Goal: Information Seeking & Learning: Check status

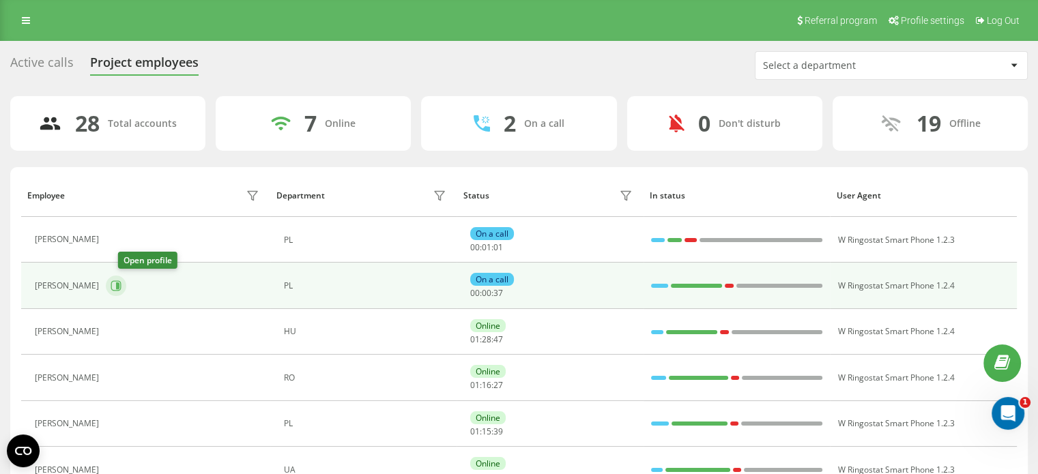
click at [119, 285] on icon at bounding box center [117, 285] width 3 height 7
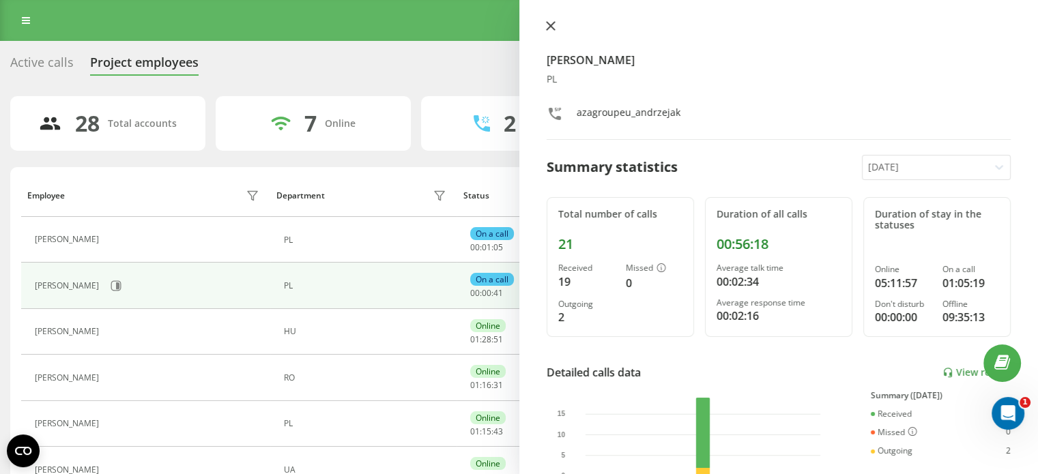
click at [547, 31] on button at bounding box center [551, 26] width 18 height 13
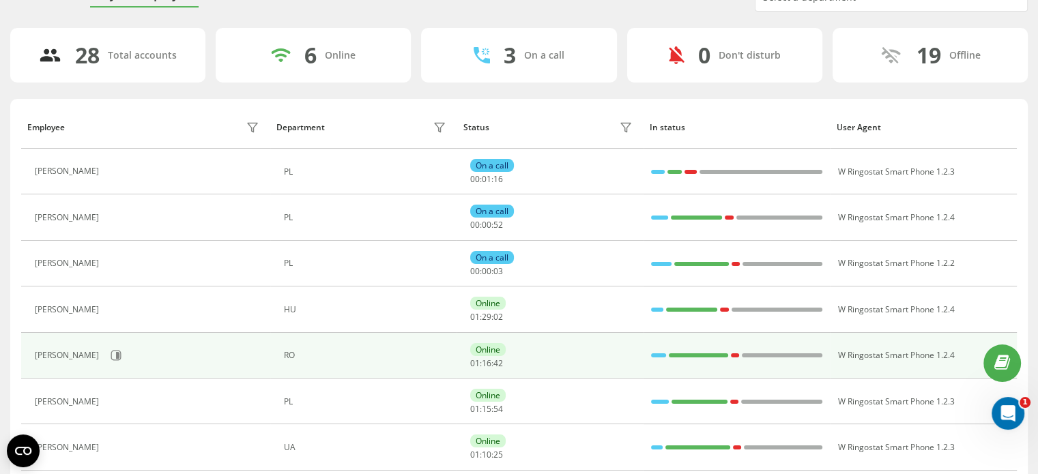
scroll to position [136, 0]
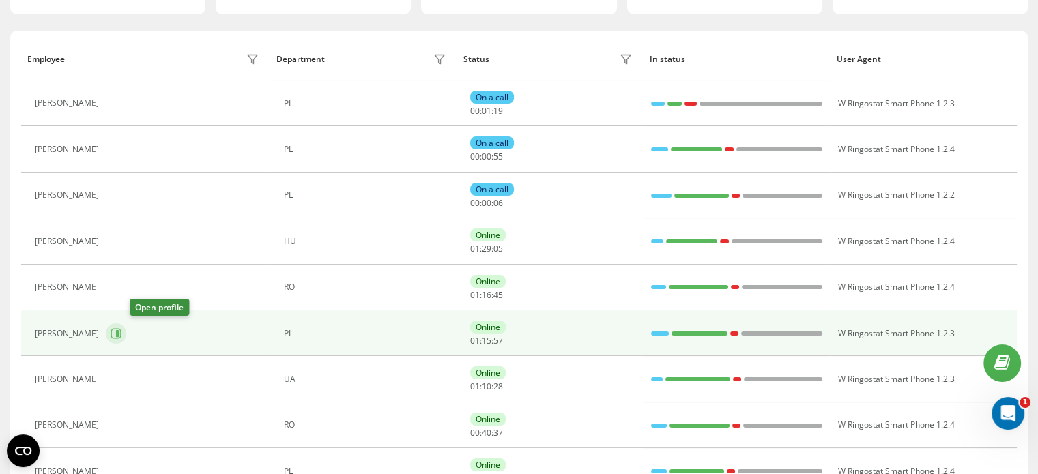
click at [121, 334] on icon at bounding box center [116, 333] width 10 height 10
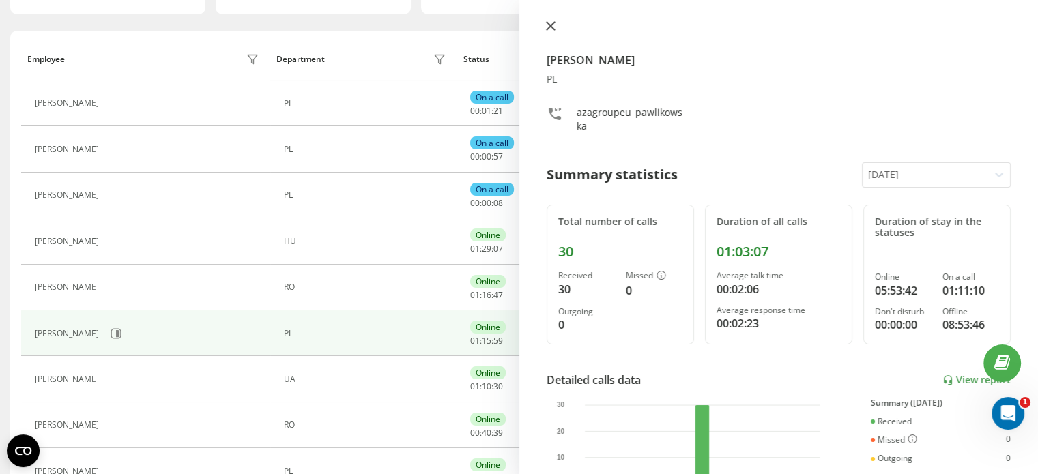
click at [544, 22] on button at bounding box center [551, 26] width 18 height 13
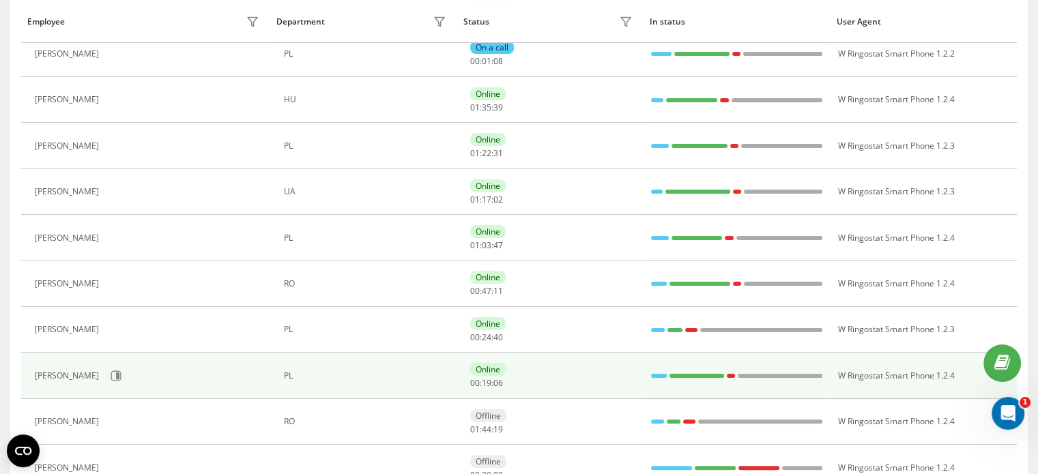
scroll to position [273, 0]
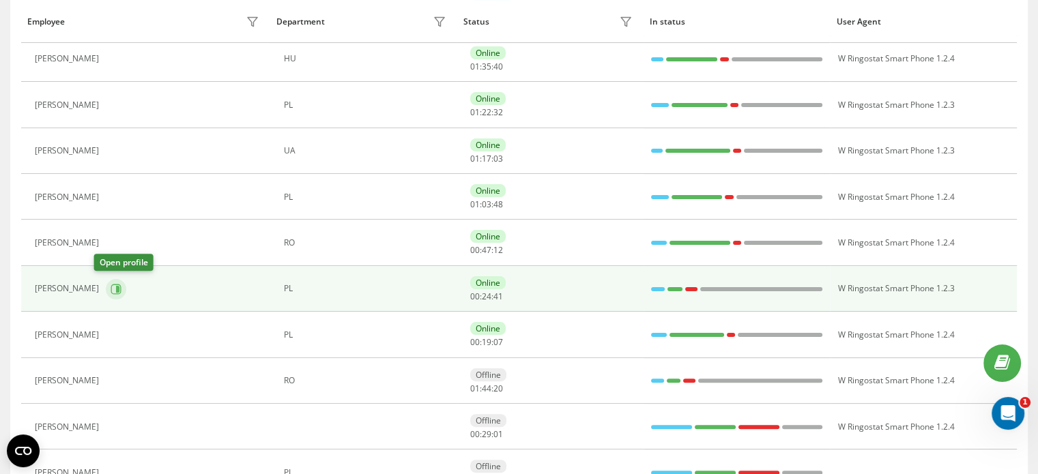
click at [111, 291] on icon at bounding box center [116, 289] width 11 height 11
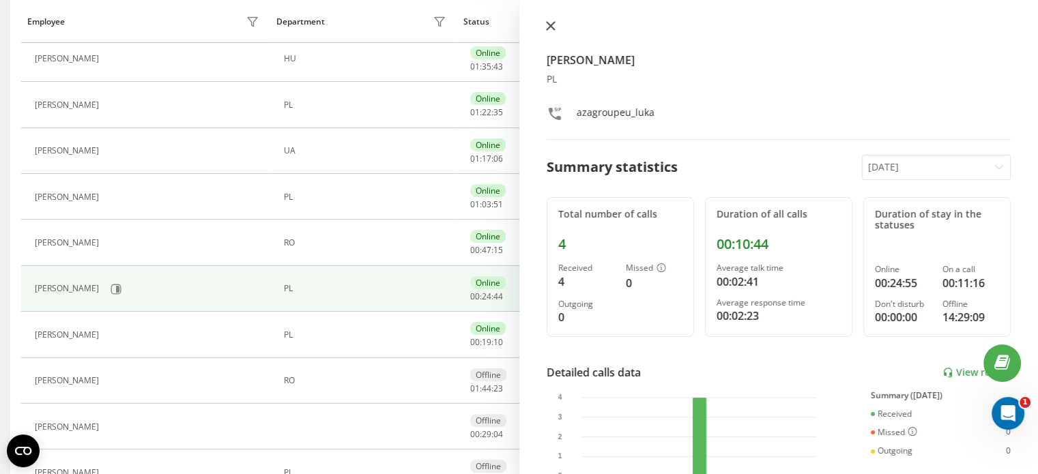
click at [552, 27] on icon at bounding box center [551, 26] width 10 height 10
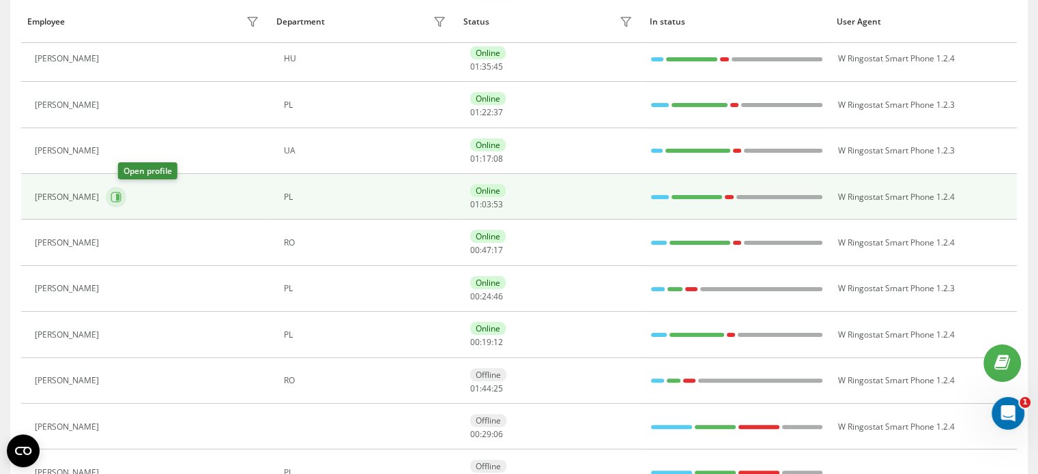
click at [126, 201] on button at bounding box center [116, 197] width 20 height 20
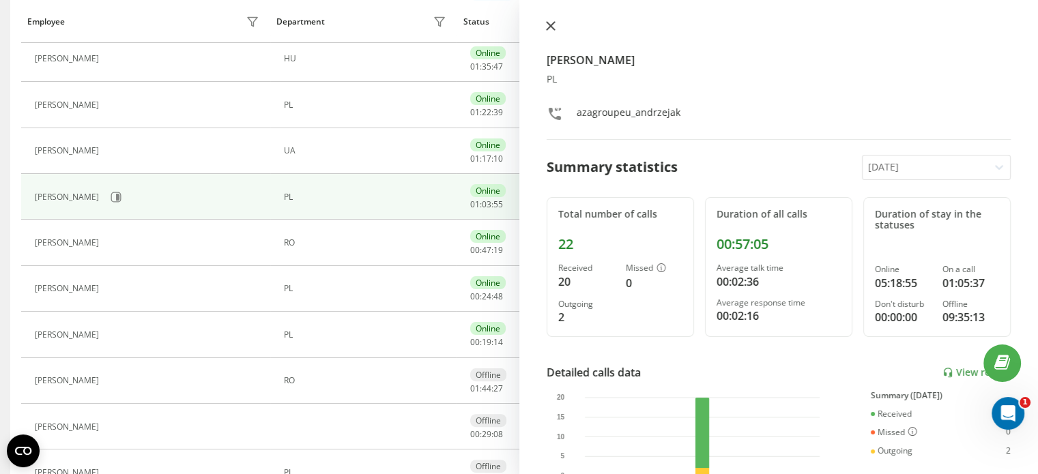
click at [550, 27] on icon at bounding box center [551, 26] width 10 height 10
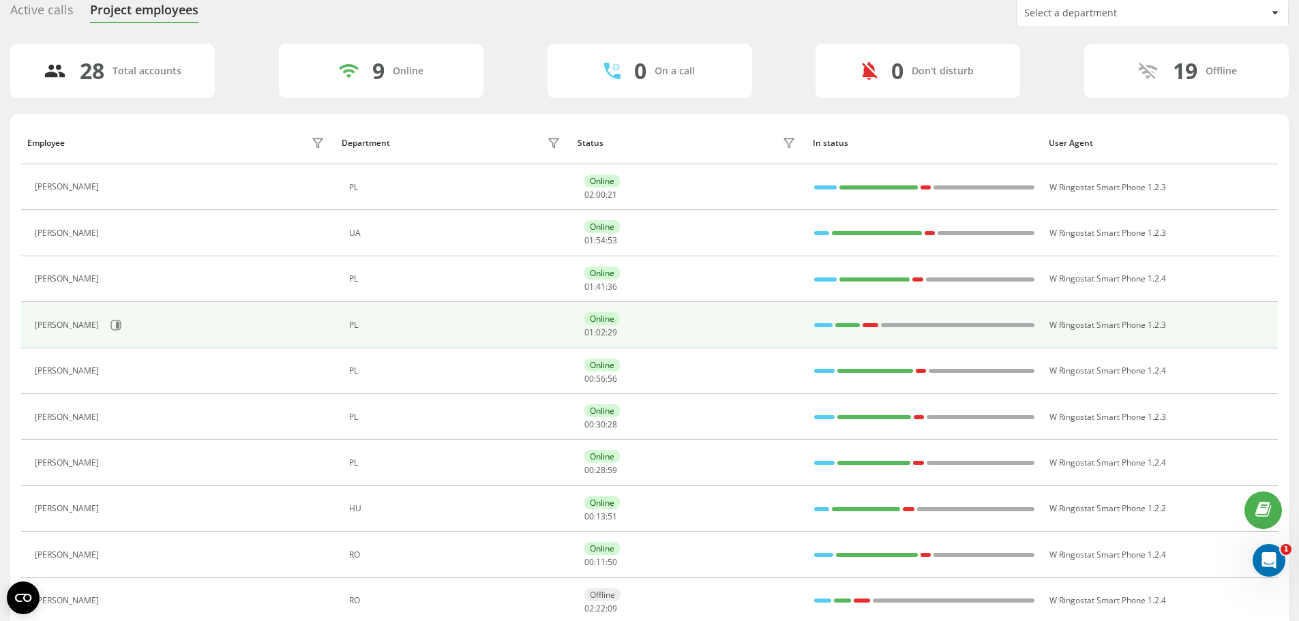
scroll to position [68, 0]
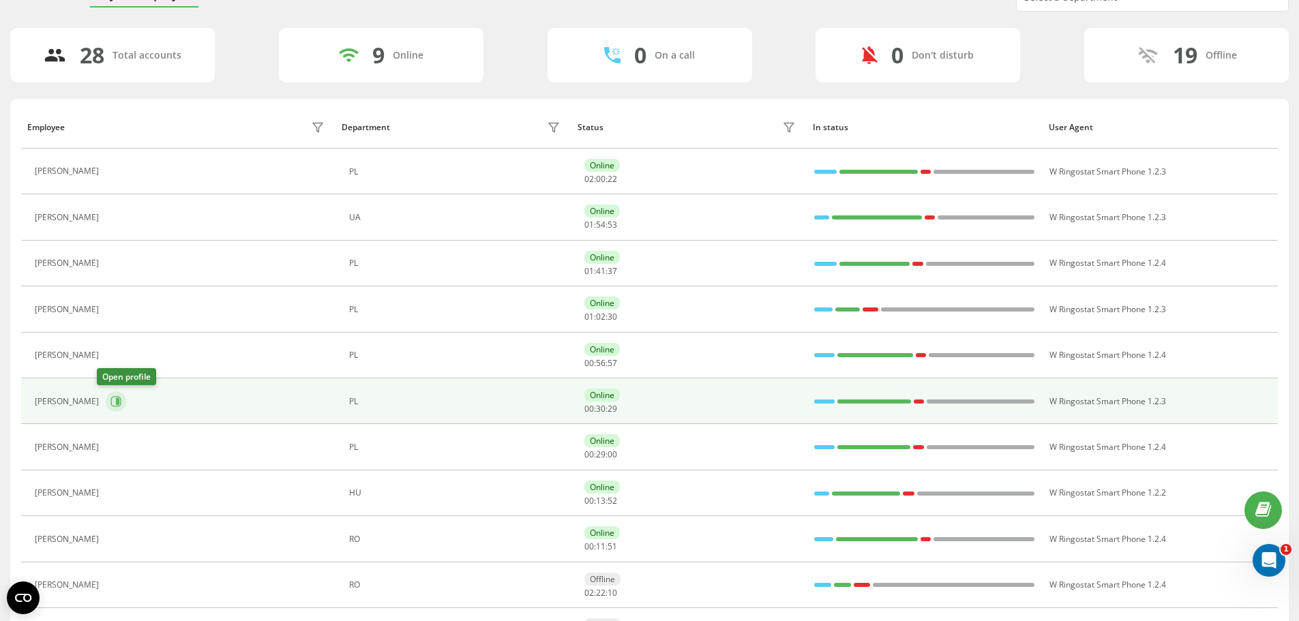
click at [113, 407] on button at bounding box center [116, 402] width 20 height 20
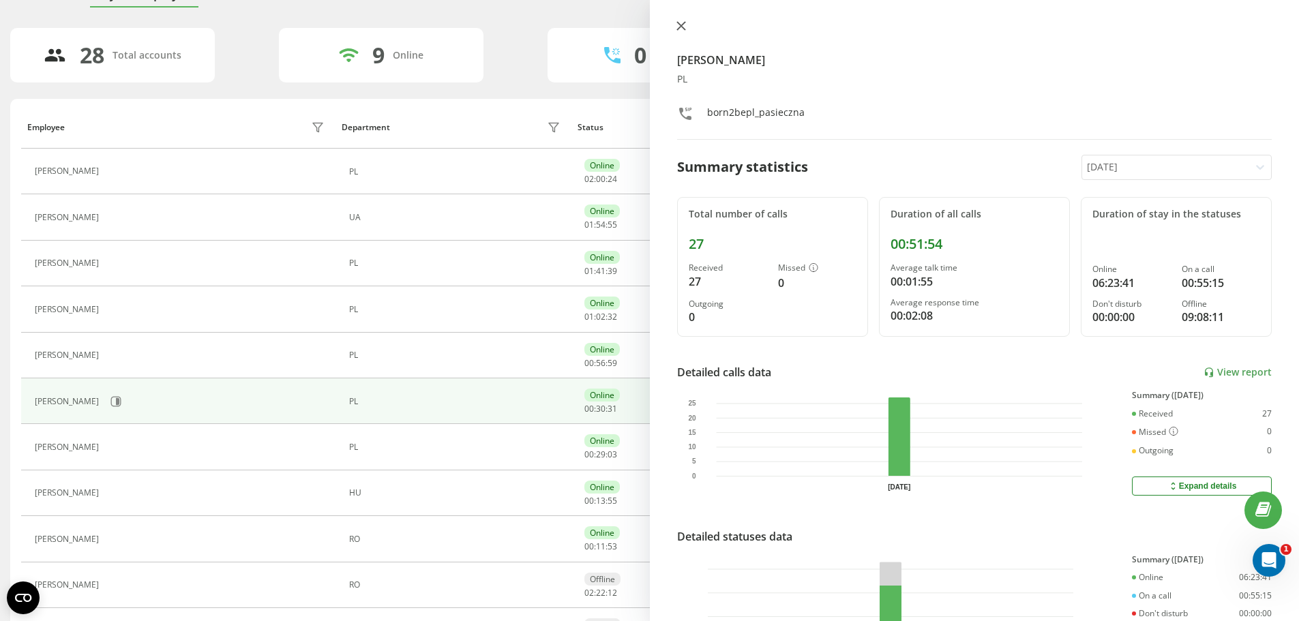
click at [679, 24] on icon at bounding box center [681, 26] width 8 height 8
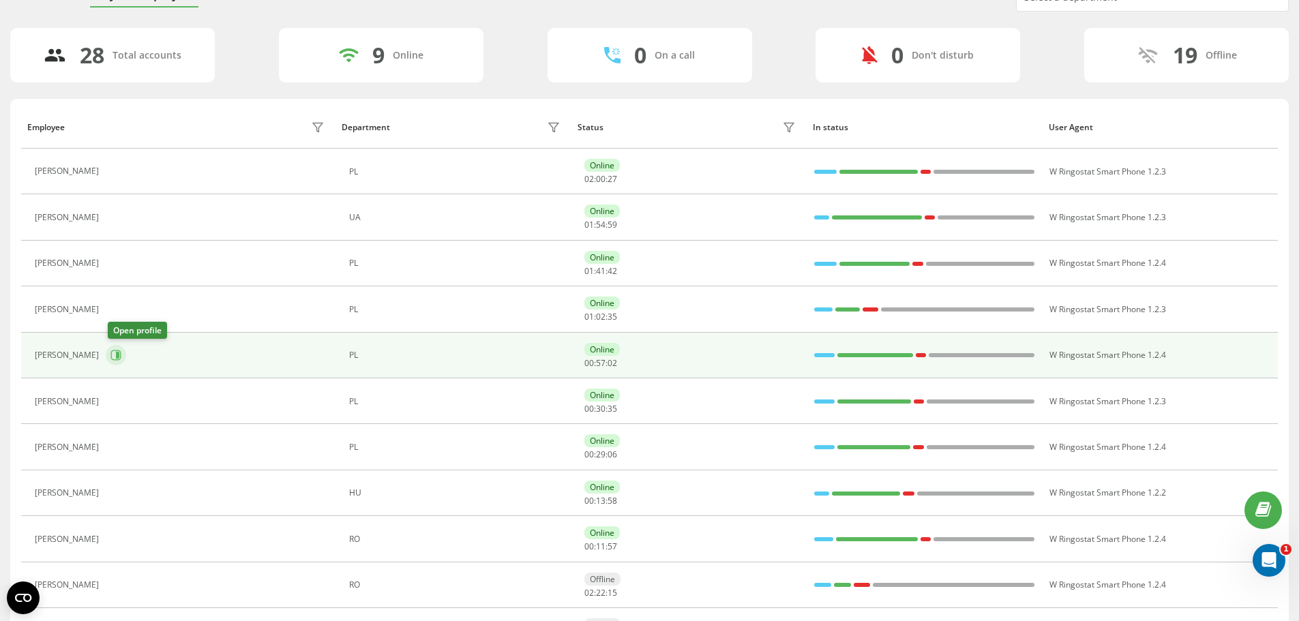
click at [111, 355] on button at bounding box center [116, 355] width 20 height 20
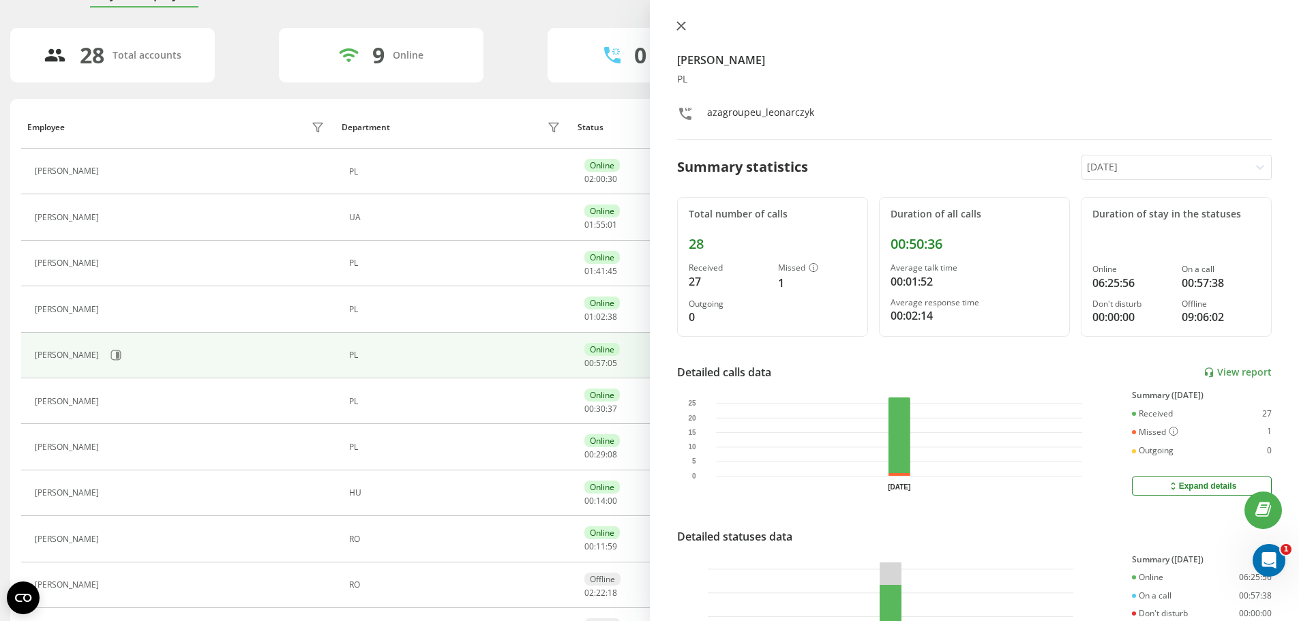
click at [683, 23] on icon at bounding box center [682, 26] width 10 height 10
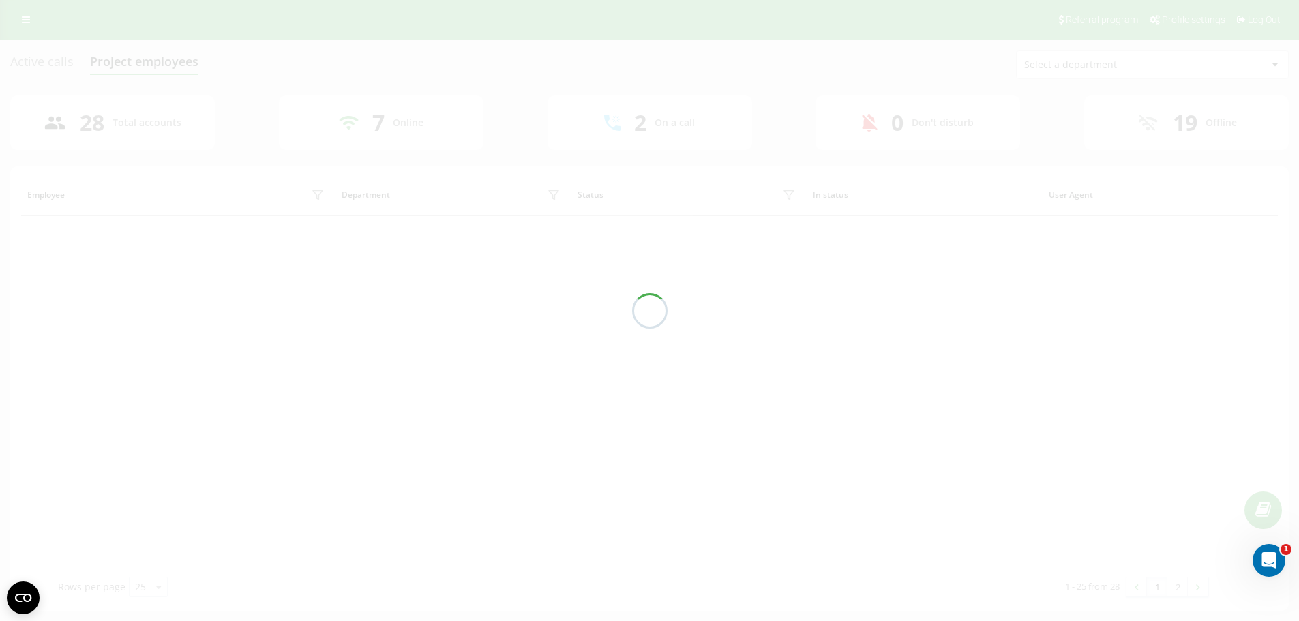
scroll to position [68, 0]
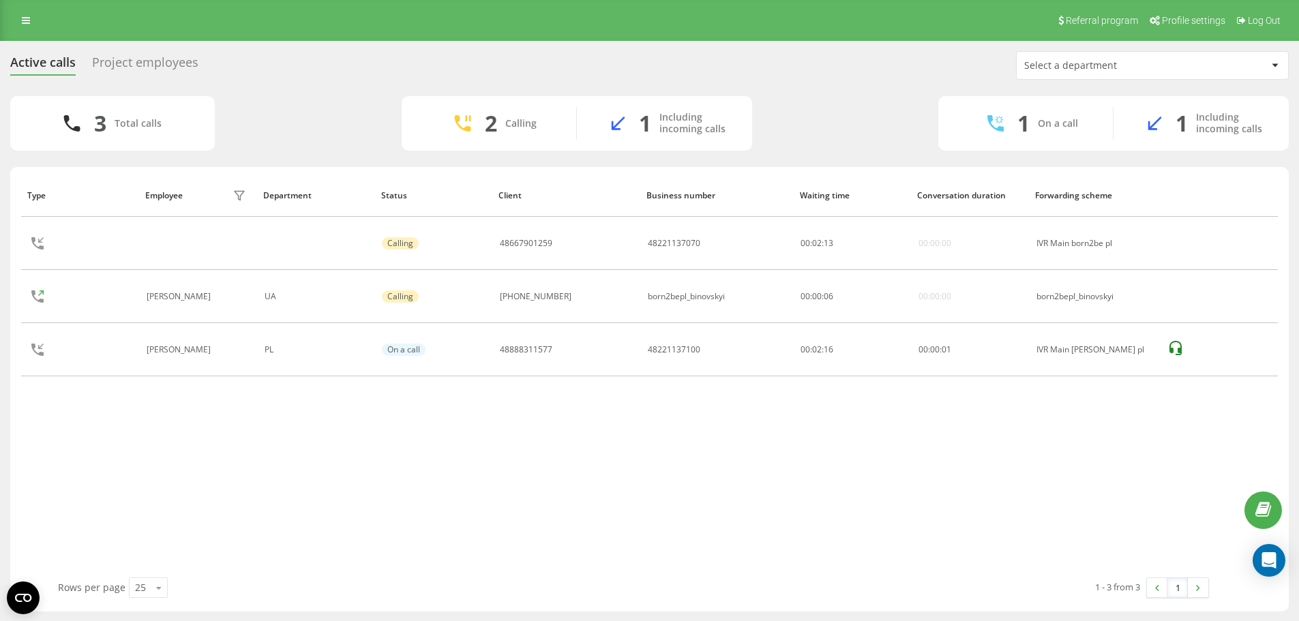
click at [159, 68] on div "Project employees" at bounding box center [145, 65] width 106 height 21
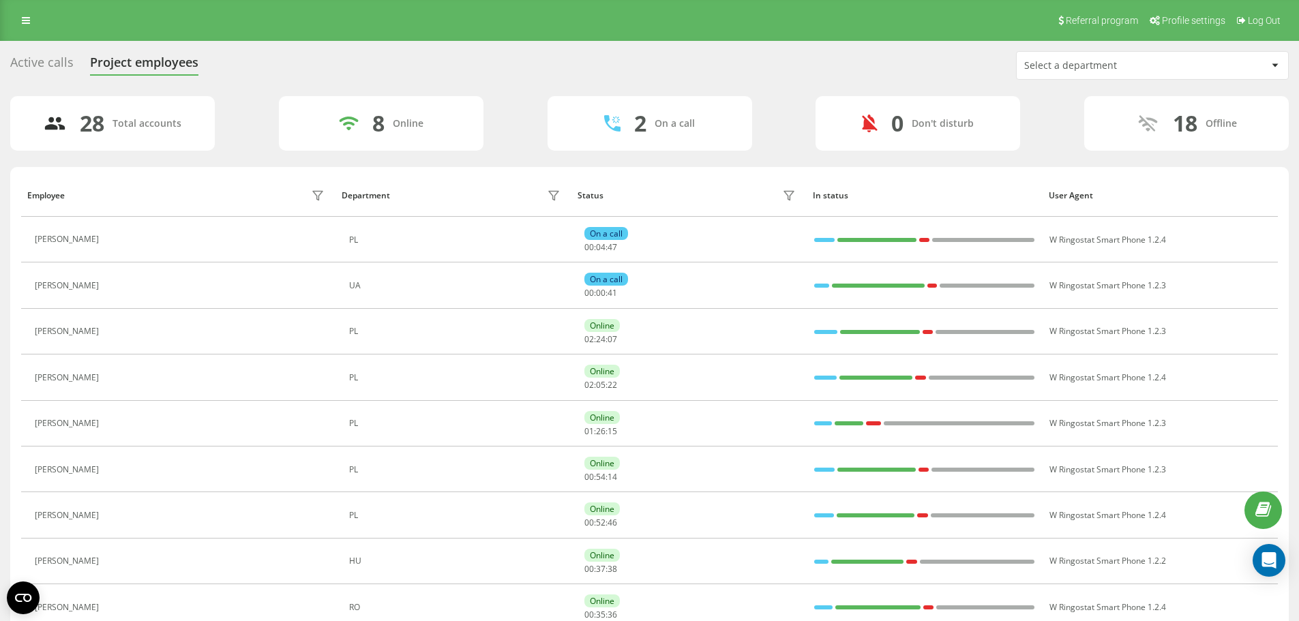
click at [61, 57] on div "Active calls" at bounding box center [41, 65] width 63 height 21
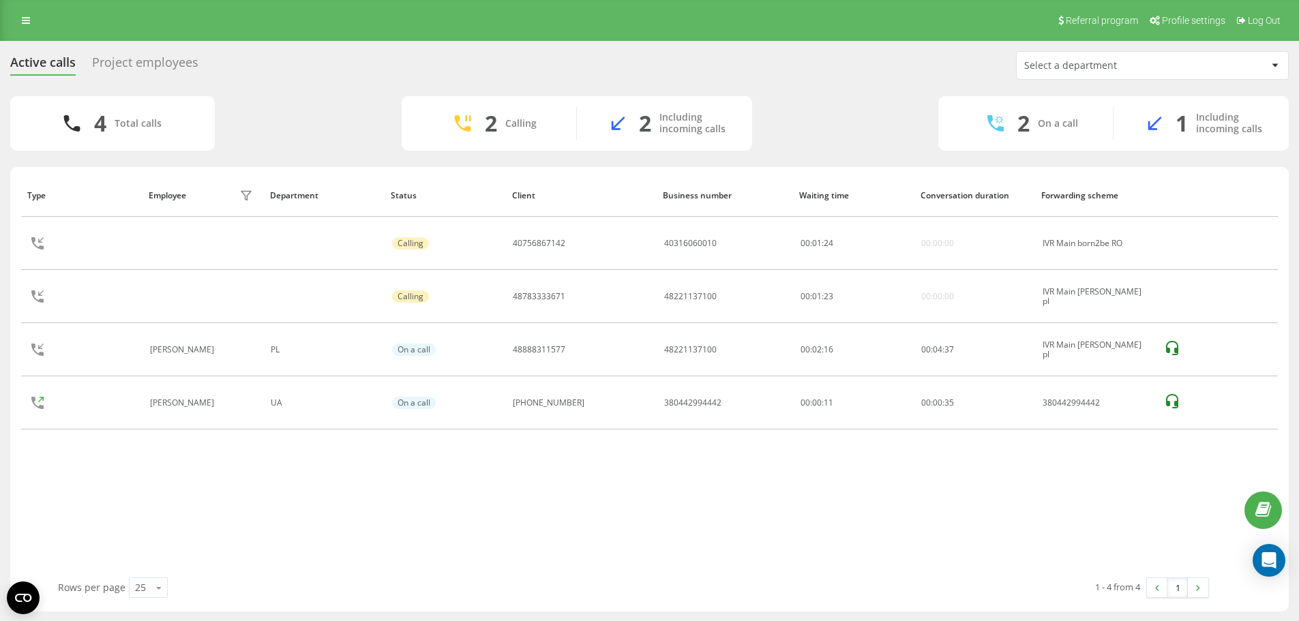
click at [130, 63] on div "Project employees" at bounding box center [145, 65] width 106 height 21
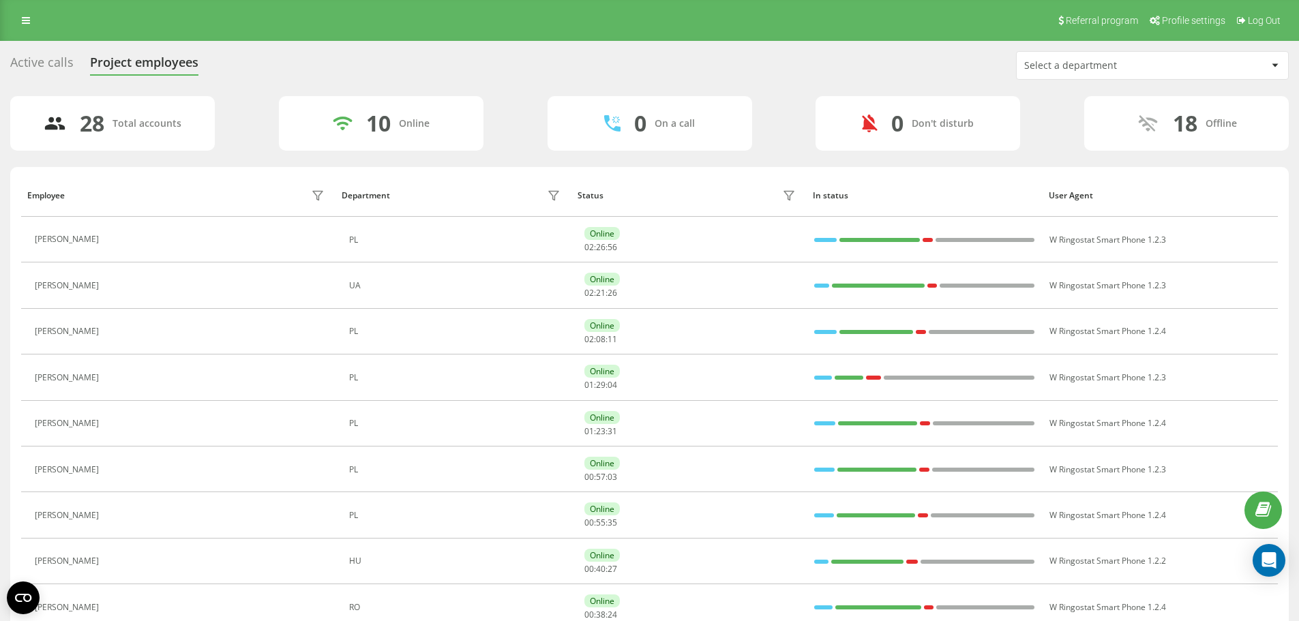
click at [45, 68] on div "Active calls" at bounding box center [41, 65] width 63 height 21
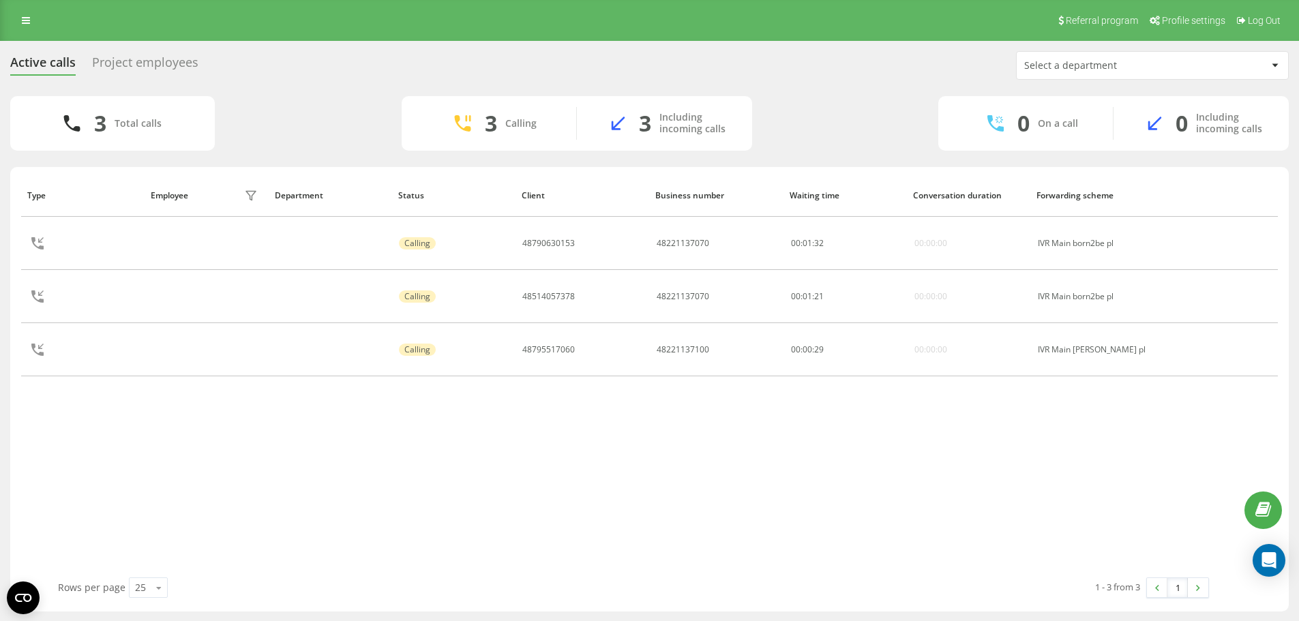
click at [121, 69] on div "Project employees" at bounding box center [145, 65] width 106 height 21
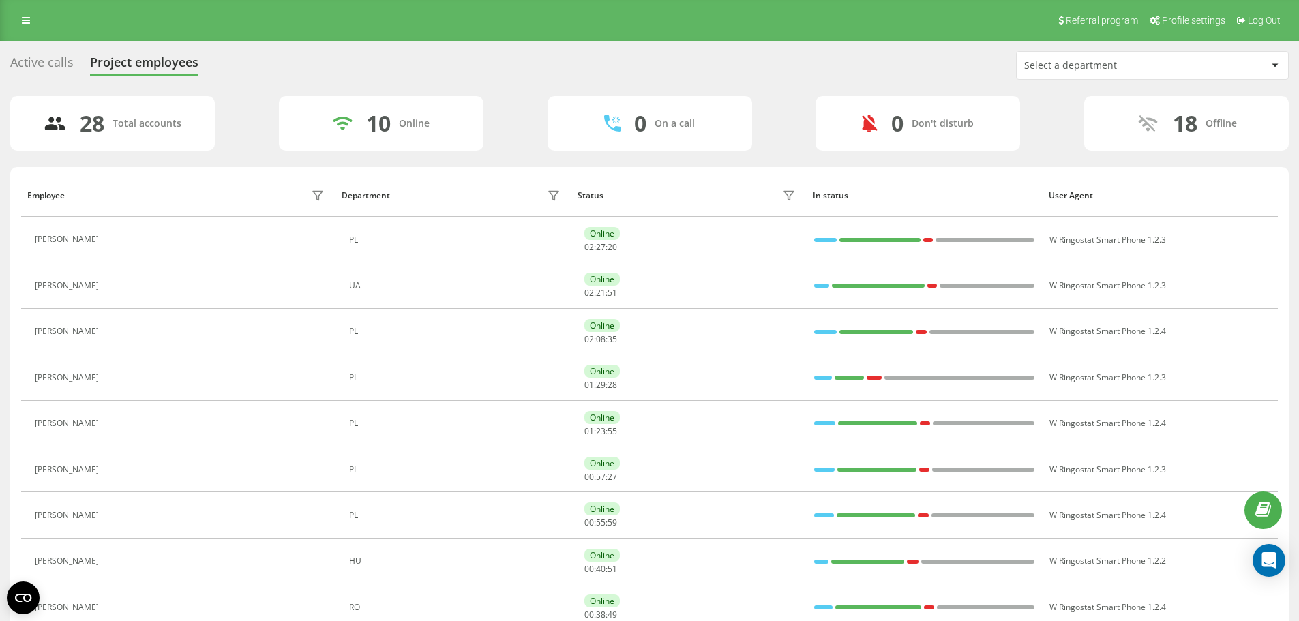
click at [58, 53] on div "Active calls Project employees Select a department" at bounding box center [649, 65] width 1279 height 29
click at [58, 55] on div "Active calls" at bounding box center [41, 65] width 63 height 21
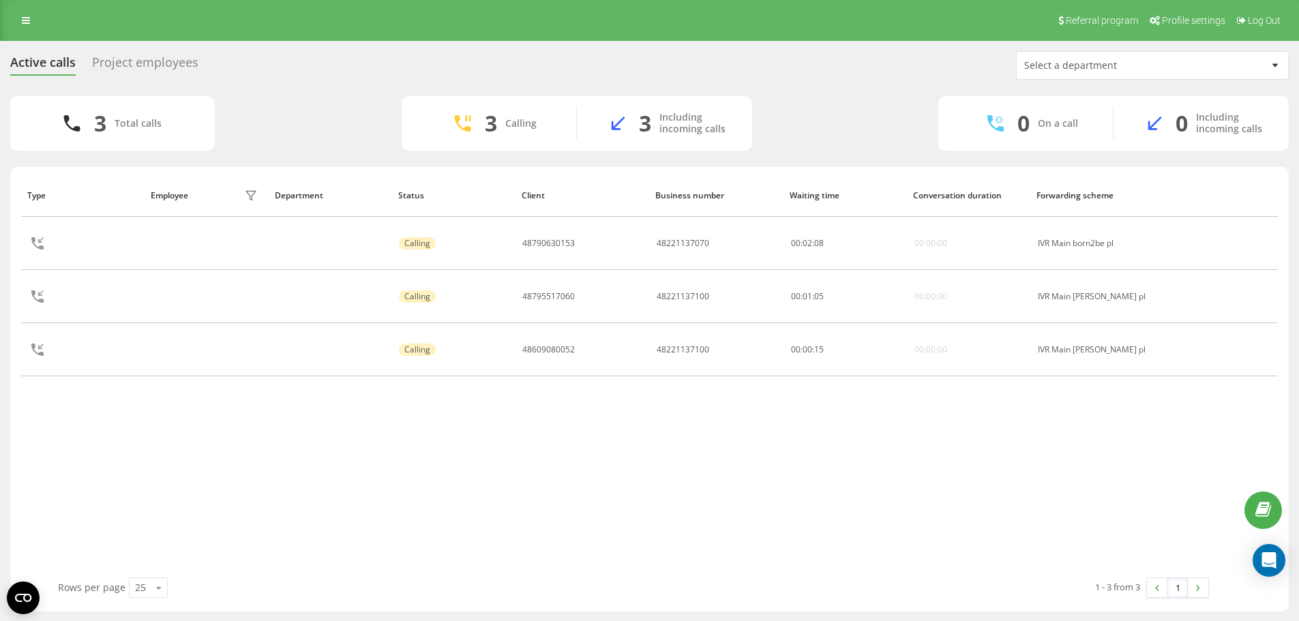
click at [120, 72] on div "Project employees" at bounding box center [145, 65] width 106 height 21
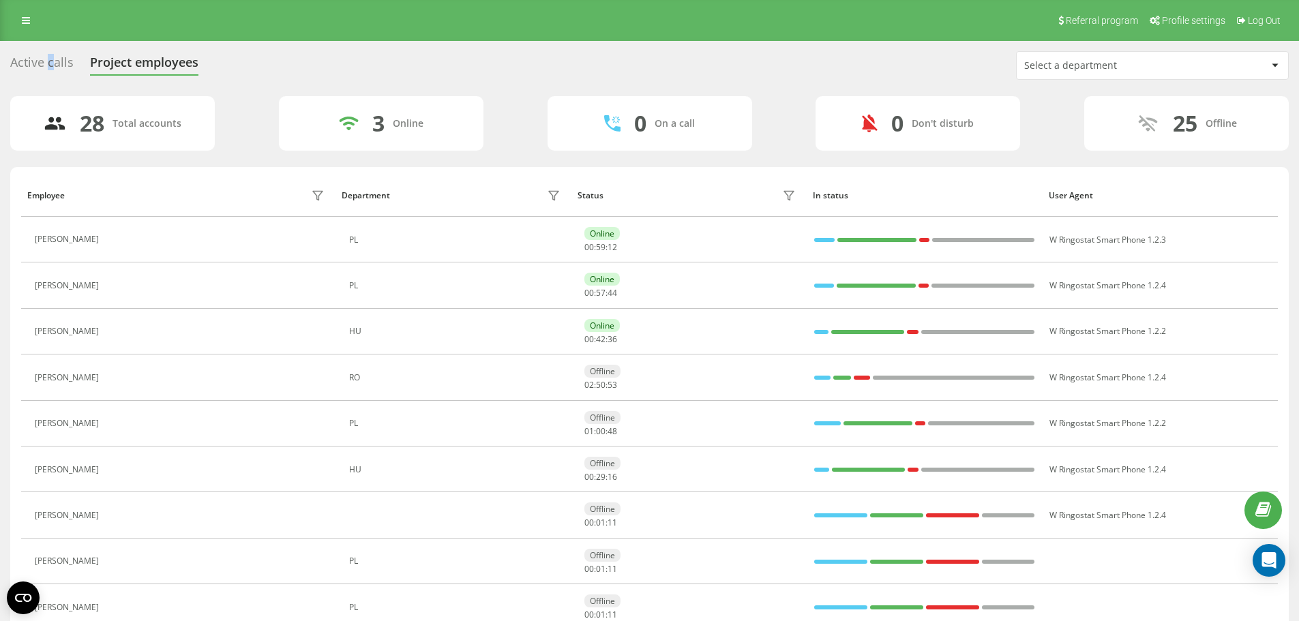
drag, startPoint x: 46, startPoint y: 44, endPoint x: 53, endPoint y: 62, distance: 19.4
click at [53, 62] on div "Active calls" at bounding box center [41, 65] width 63 height 21
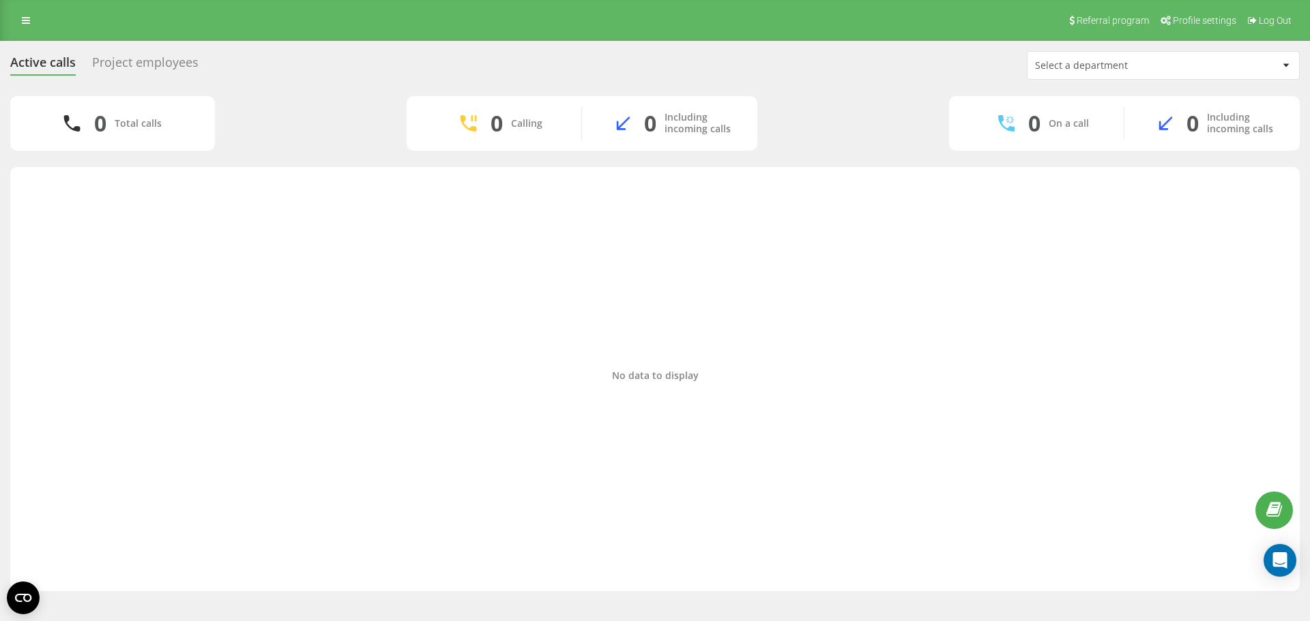
click at [155, 57] on div "Project employees" at bounding box center [145, 65] width 106 height 21
